Goal: Use online tool/utility: Utilize a website feature to perform a specific function

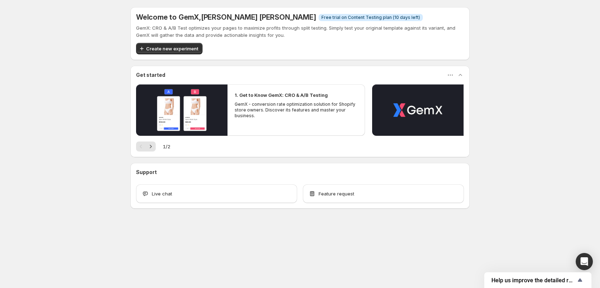
click at [79, 107] on div "Welcome to GemX , [PERSON_NAME] [PERSON_NAME] Info Free trial on Content Testin…" at bounding box center [300, 123] width 600 height 247
click at [159, 48] on span "Create new experiment" at bounding box center [172, 48] width 52 height 7
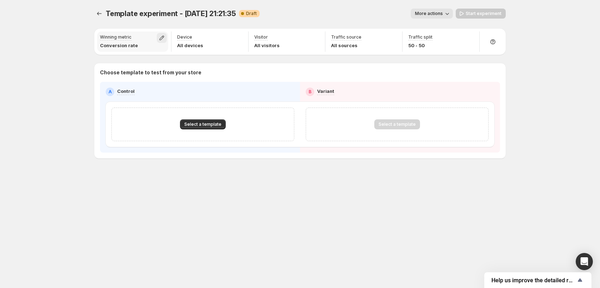
click at [165, 37] on icon "button" at bounding box center [161, 37] width 7 height 7
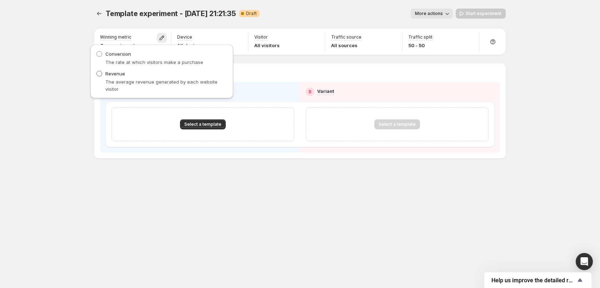
click at [99, 73] on span at bounding box center [99, 74] width 6 height 6
click at [77, 76] on div "Template experiment - [DATE] 21:21:35. This page is ready Template experiment -…" at bounding box center [300, 144] width 600 height 288
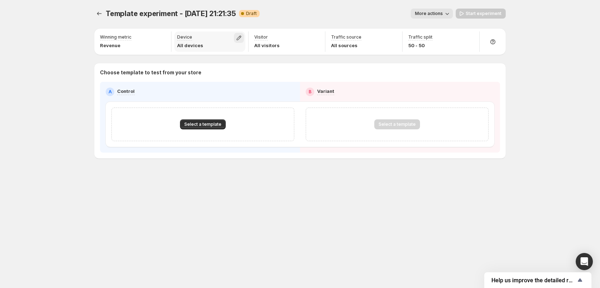
click at [240, 39] on icon "button" at bounding box center [238, 37] width 7 height 7
click at [311, 19] on div "Template experiment - [DATE] 21:21:35. This page is ready Template experiment -…" at bounding box center [299, 13] width 411 height 27
click at [443, 16] on span "More actions" at bounding box center [429, 14] width 28 height 6
click at [437, 41] on span "Rename" at bounding box center [436, 41] width 18 height 6
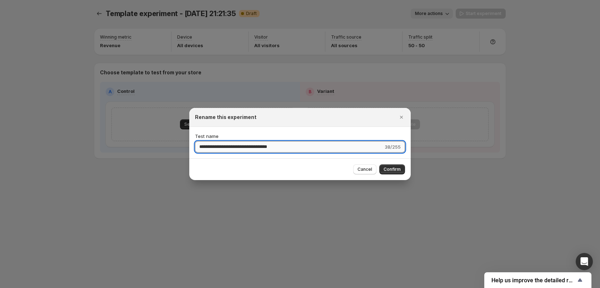
click at [297, 146] on input "**********" at bounding box center [289, 146] width 188 height 11
click at [225, 146] on input "**********" at bounding box center [289, 146] width 189 height 11
type input "**********"
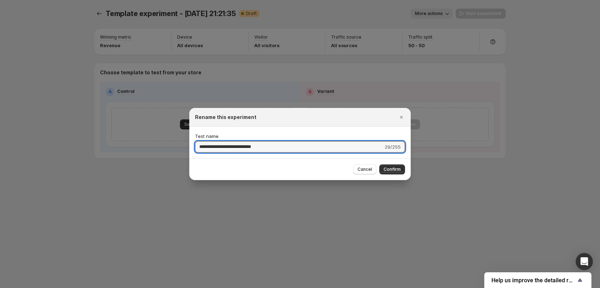
click at [270, 162] on div "Cancel Confirm" at bounding box center [299, 169] width 221 height 22
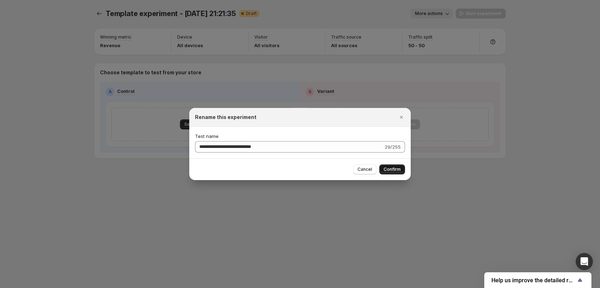
click at [393, 167] on span "Confirm" at bounding box center [391, 169] width 17 height 6
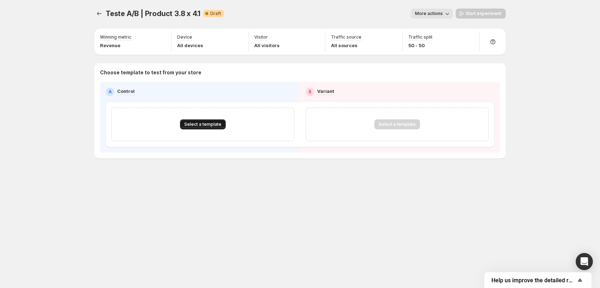
click at [200, 126] on span "Select a template" at bounding box center [202, 124] width 37 height 6
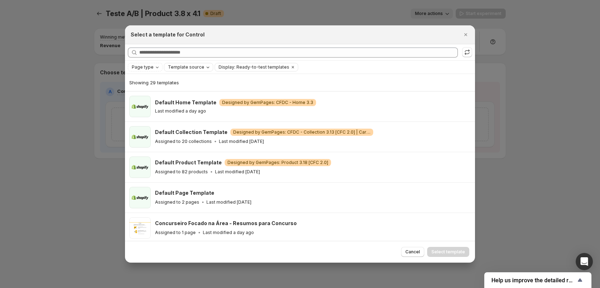
click at [185, 67] on span "Template source" at bounding box center [186, 67] width 36 height 6
click at [156, 67] on icon "Page type" at bounding box center [157, 67] width 3 height 1
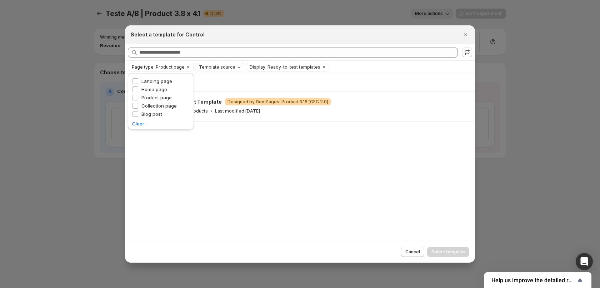
click at [237, 37] on div "Select a template for Control" at bounding box center [294, 34] width 326 height 7
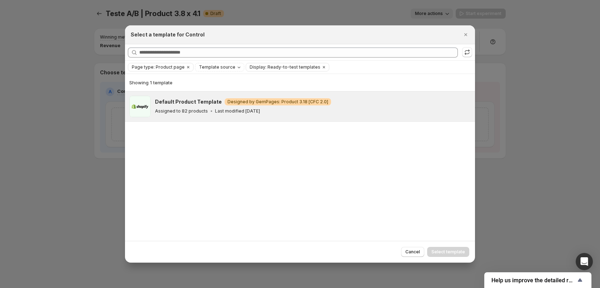
click at [201, 105] on h3 "Default Product Template" at bounding box center [188, 101] width 67 height 7
click at [449, 253] on span "Select template" at bounding box center [448, 252] width 34 height 6
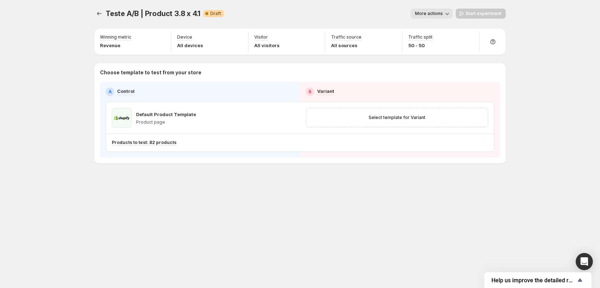
click at [447, 14] on icon "button" at bounding box center [446, 13] width 7 height 7
click at [433, 39] on span "Rename" at bounding box center [436, 41] width 18 height 6
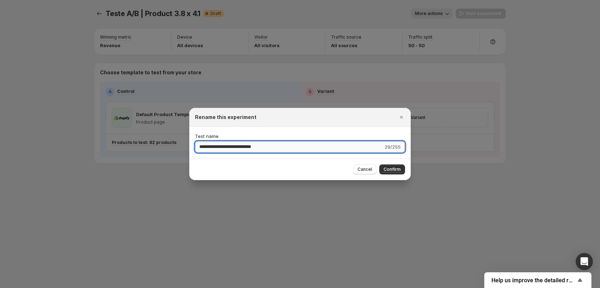
click at [248, 147] on input "**********" at bounding box center [289, 146] width 188 height 11
type input "**********"
click at [391, 169] on span "Confirm" at bounding box center [391, 169] width 17 height 6
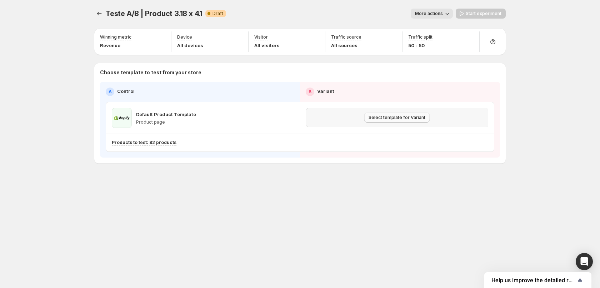
click at [390, 120] on span "Select template for Variant" at bounding box center [396, 118] width 57 height 6
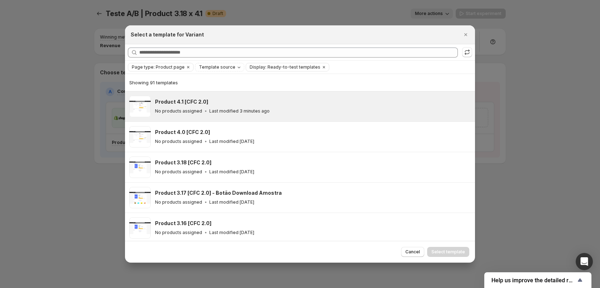
click at [190, 103] on h3 "Product 4.1 [CFC 2.0]" at bounding box center [181, 101] width 53 height 7
click at [454, 254] on span "Select template" at bounding box center [448, 252] width 34 height 6
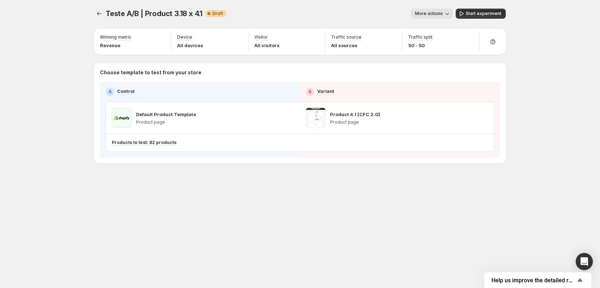
click at [391, 199] on div "Teste A/B | Product 3.18 x 4.1. This page is ready Teste A/B | Product 3.18 x 4…" at bounding box center [300, 101] width 428 height 202
click at [431, 14] on span "More actions" at bounding box center [429, 14] width 28 height 6
click at [491, 13] on span "Start experiment" at bounding box center [484, 14] width 36 height 6
click at [180, 143] on div "Products to test: 82 products" at bounding box center [269, 143] width 314 height 6
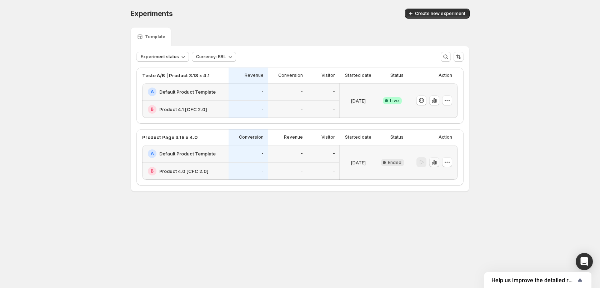
click at [434, 162] on icon "button" at bounding box center [434, 162] width 7 height 7
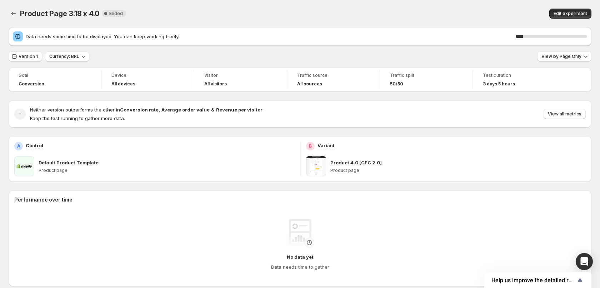
click at [27, 34] on span "Data needs some time to be displayed. You can keep working freely." at bounding box center [271, 36] width 490 height 7
click at [28, 54] on span "Version 1" at bounding box center [28, 57] width 19 height 6
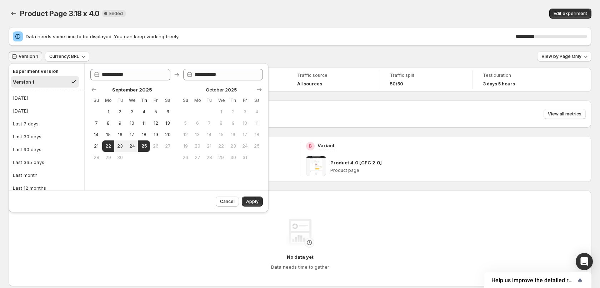
click at [150, 50] on div "Data needs some time to be displayed. You can keep working freely. 26 % Version…" at bounding box center [300, 261] width 583 height 468
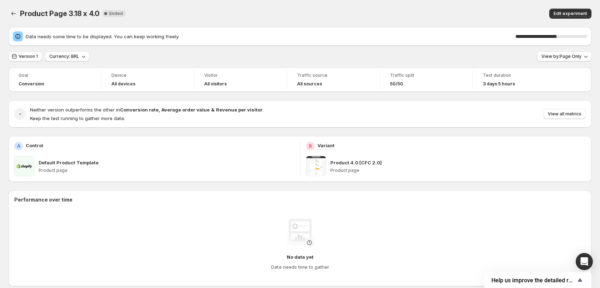
click at [96, 183] on div "Goal Conversion Device All devices Visitor All visitors Traffic source All sour…" at bounding box center [300, 281] width 583 height 428
